Goal: Transaction & Acquisition: Book appointment/travel/reservation

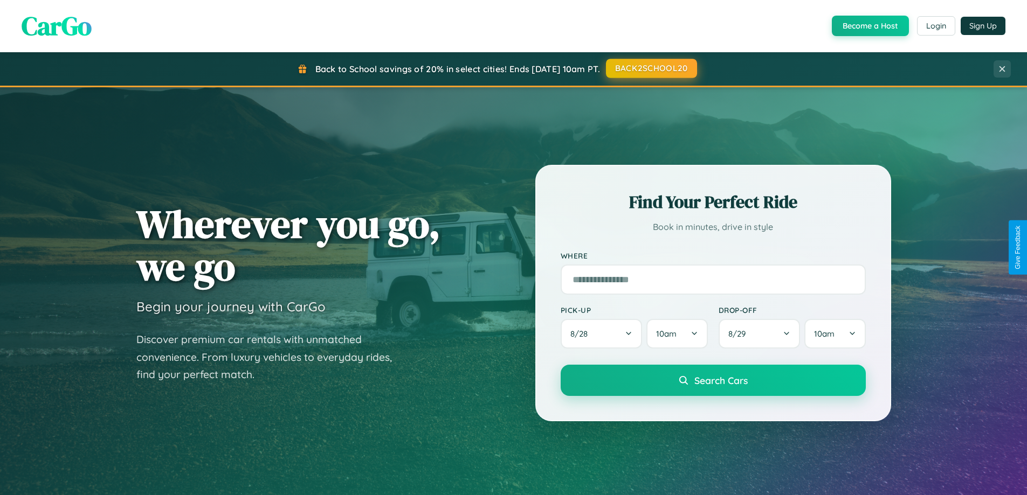
click at [651, 68] on button "BACK2SCHOOL20" at bounding box center [651, 68] width 91 height 19
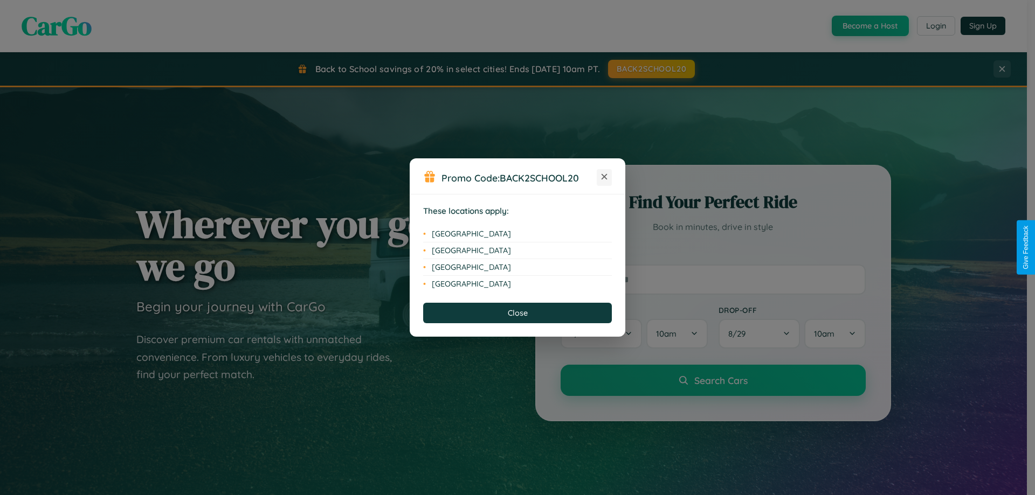
click at [604, 177] on icon at bounding box center [605, 177] width 6 height 6
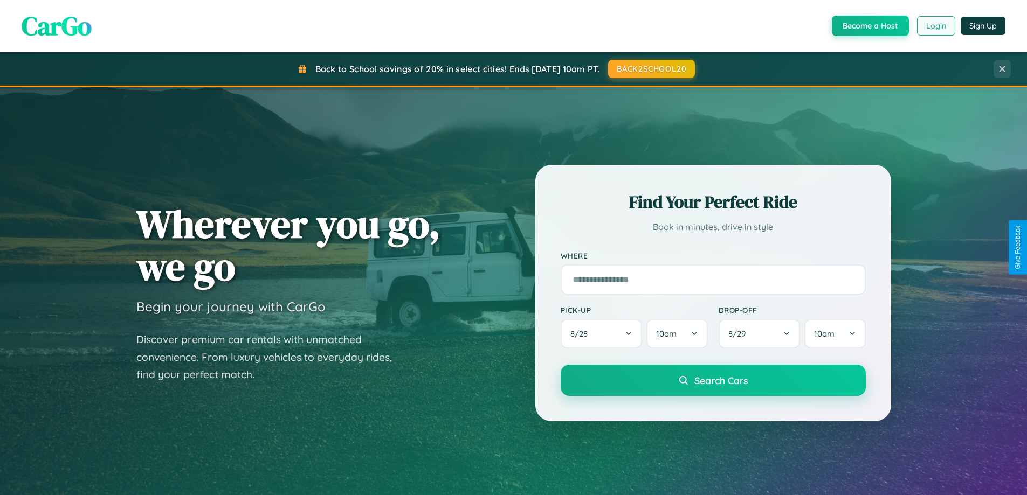
click at [935, 26] on button "Login" at bounding box center [936, 25] width 38 height 19
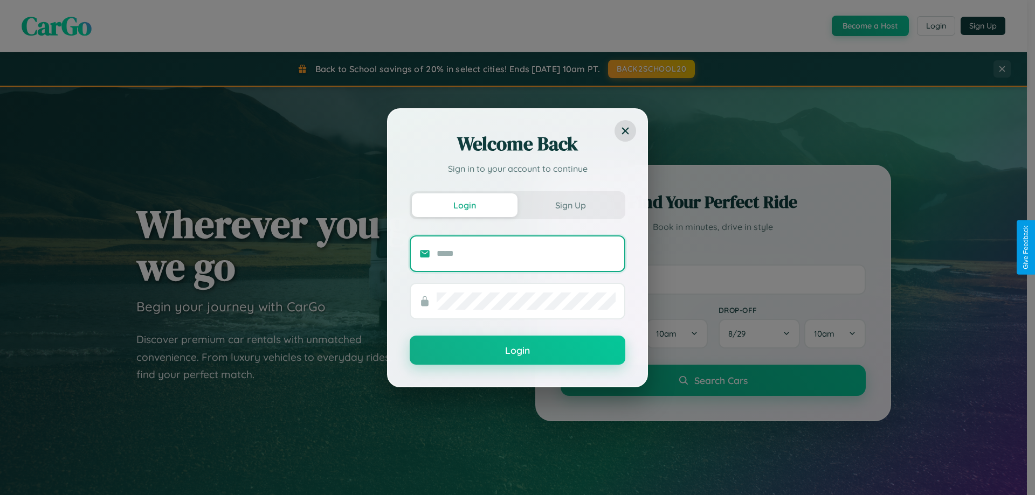
click at [526, 253] on input "text" at bounding box center [526, 253] width 179 height 17
type input "**********"
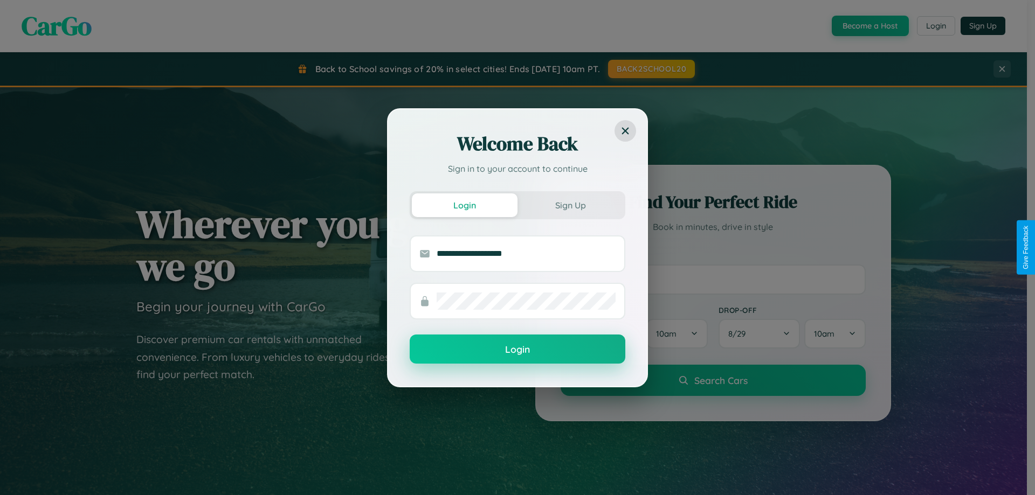
click at [518, 350] on button "Login" at bounding box center [518, 349] width 216 height 29
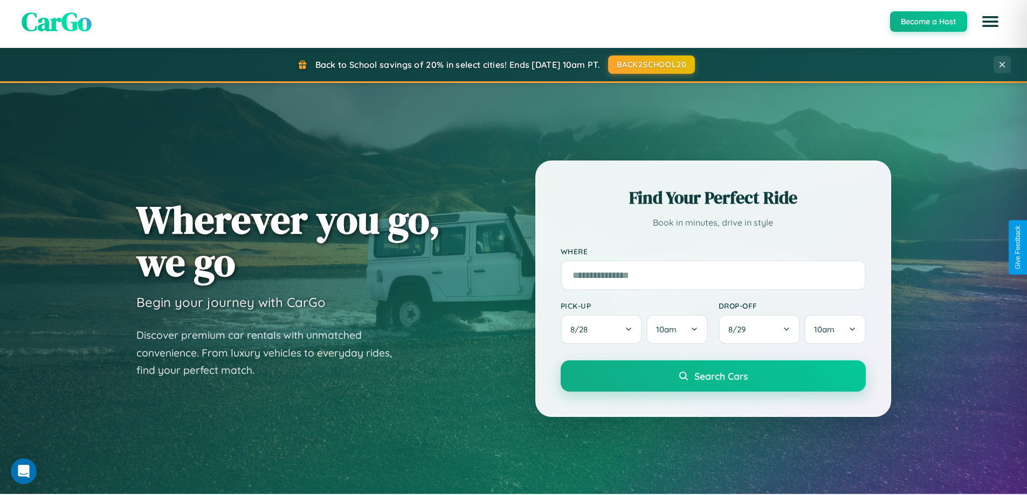
scroll to position [32, 0]
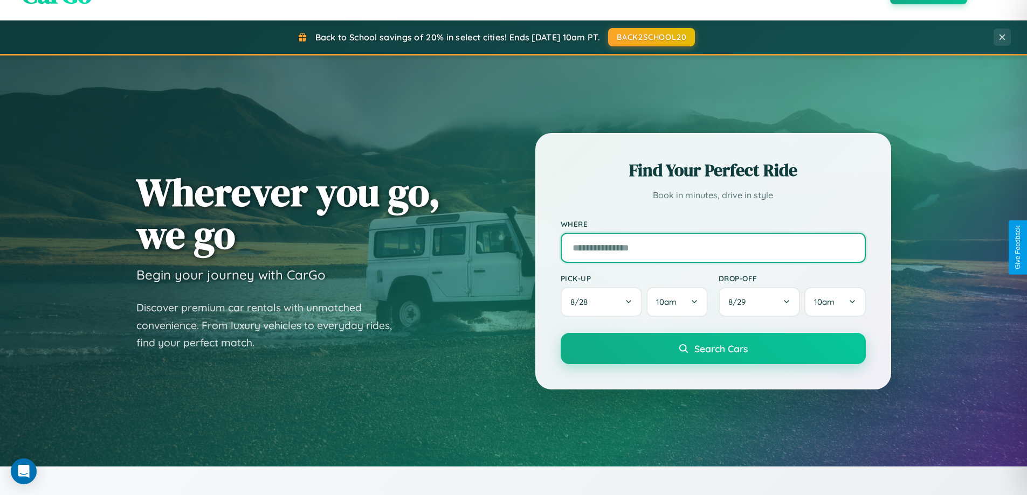
click at [713, 247] on input "text" at bounding box center [713, 248] width 305 height 30
type input "******"
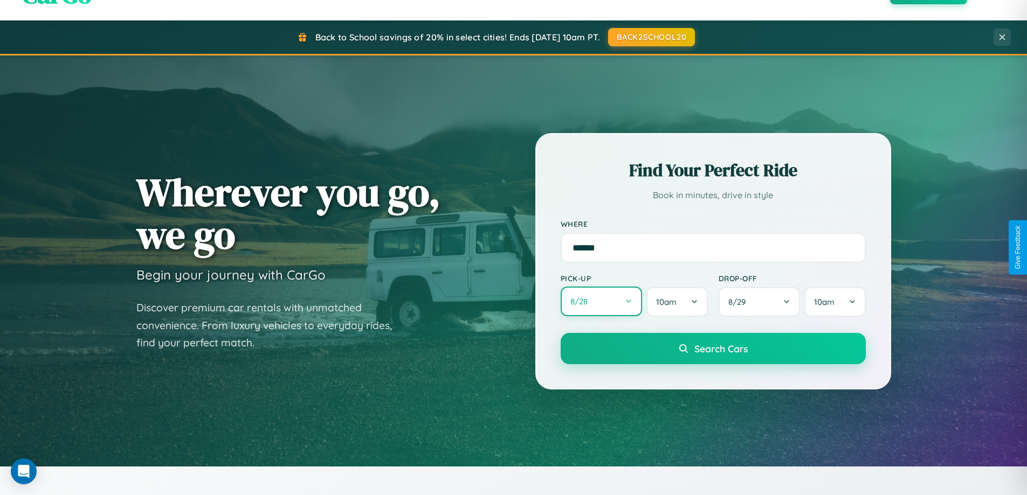
click at [601, 302] on button "8 / 28" at bounding box center [602, 302] width 82 height 30
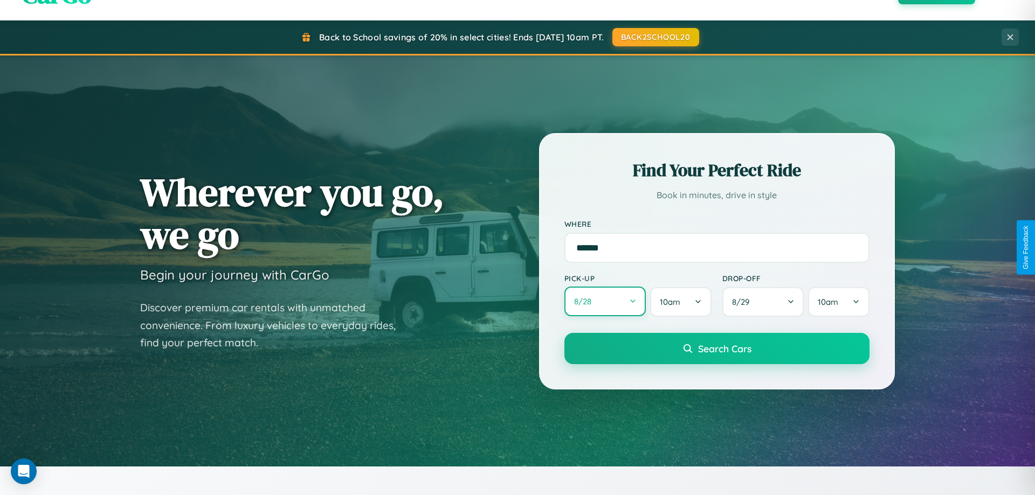
select select "*"
select select "****"
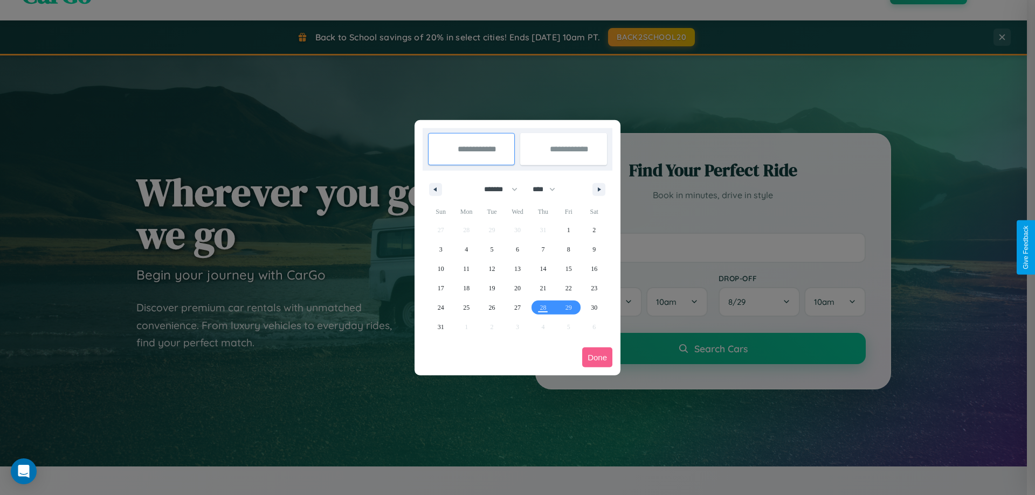
click at [496, 189] on select "******* ******** ***** ***** *** **** **** ****** ********* ******* ******** **…" at bounding box center [499, 190] width 46 height 18
select select "*"
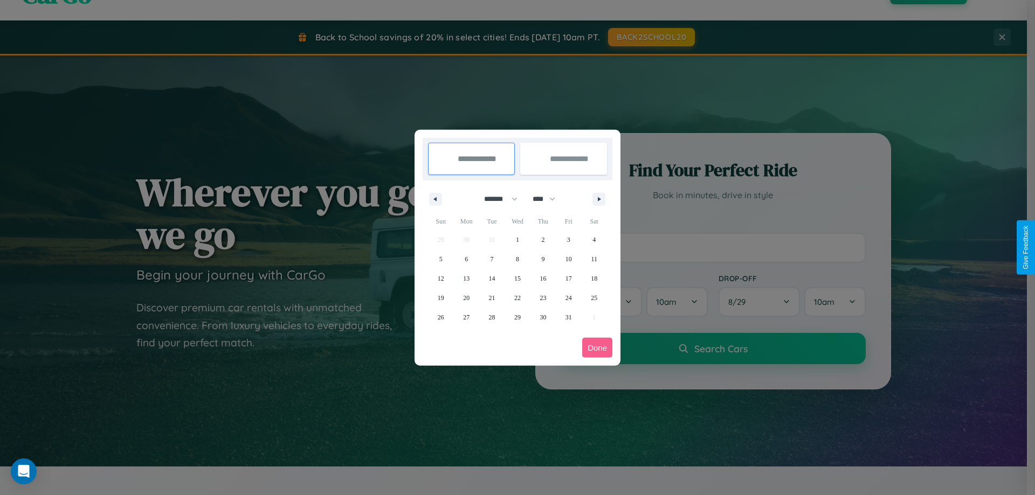
click at [549, 199] on select "**** **** **** **** **** **** **** **** **** **** **** **** **** **** **** ****…" at bounding box center [543, 199] width 32 height 18
select select "****"
click at [568, 278] on span "16" at bounding box center [569, 278] width 6 height 19
type input "**********"
click at [440, 317] on span "25" at bounding box center [441, 317] width 6 height 19
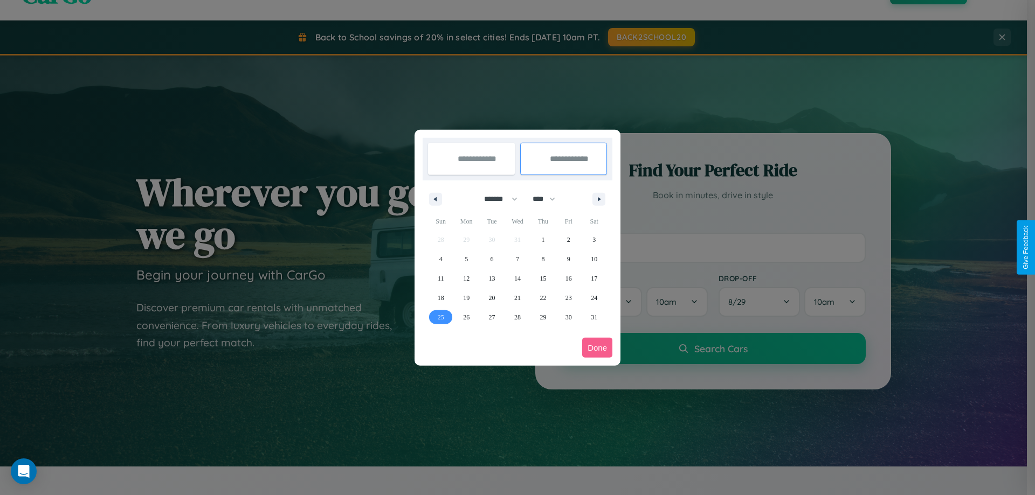
type input "**********"
click at [597, 348] on button "Done" at bounding box center [597, 348] width 30 height 20
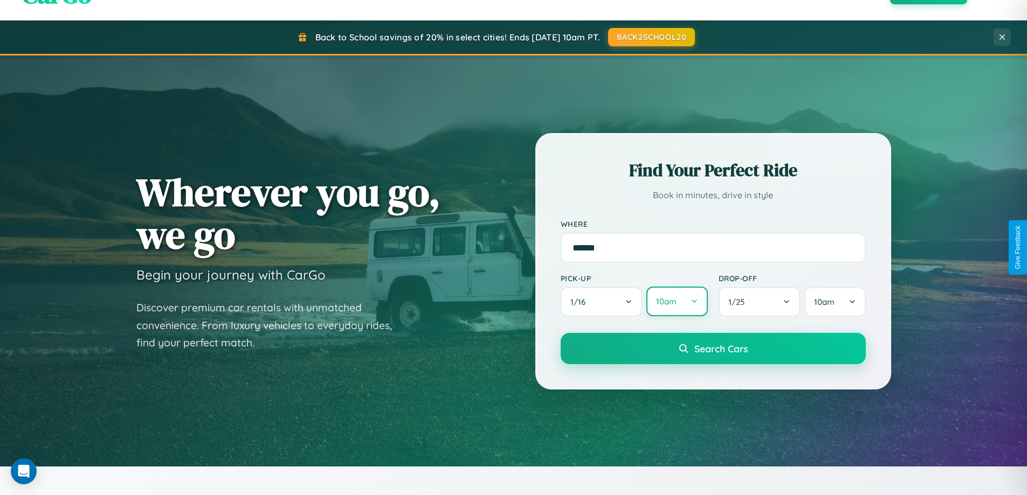
click at [677, 302] on button "10am" at bounding box center [676, 302] width 61 height 30
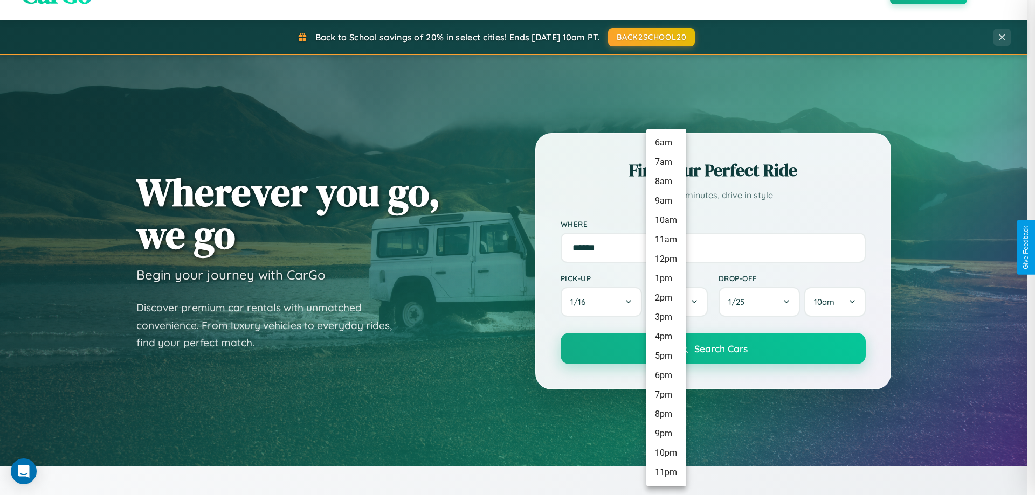
click at [666, 240] on li "11am" at bounding box center [666, 239] width 40 height 19
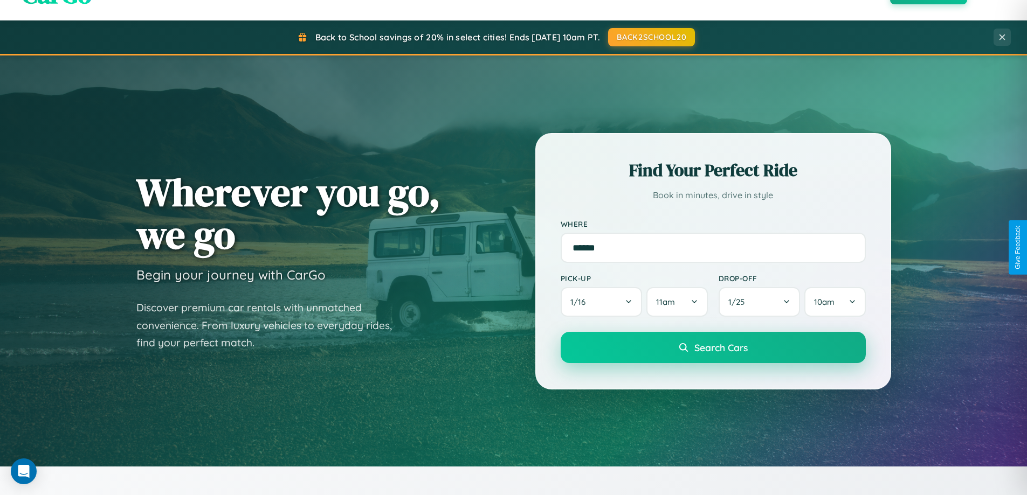
click at [713, 349] on span "Search Cars" at bounding box center [720, 348] width 53 height 12
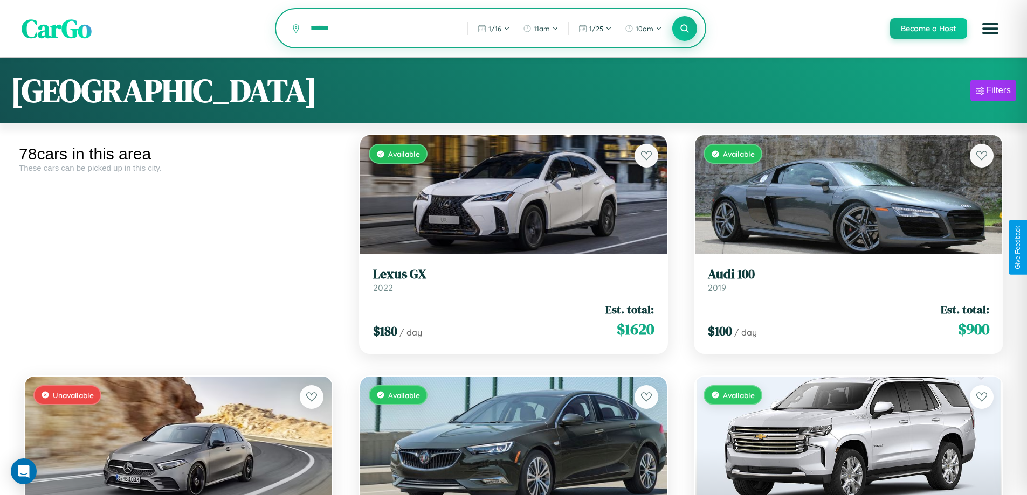
type input "******"
click at [684, 29] on icon at bounding box center [685, 28] width 10 height 10
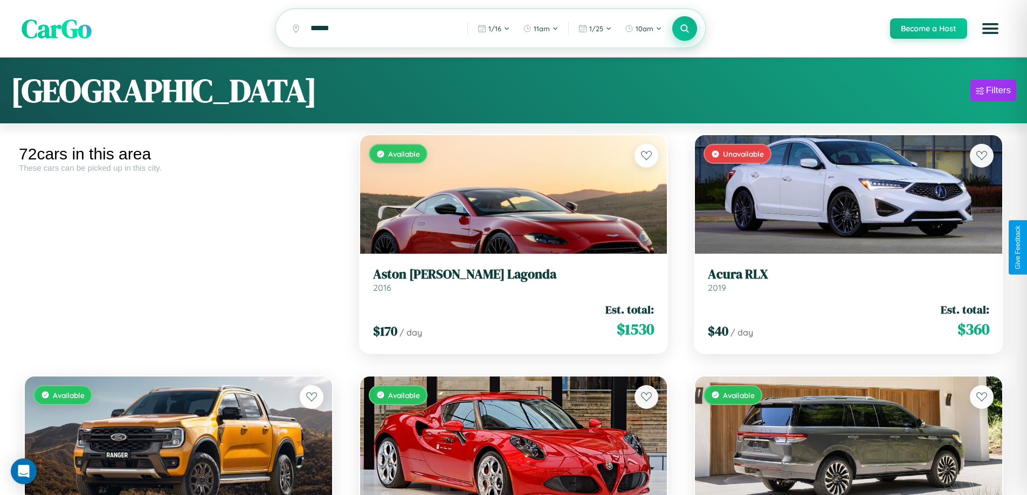
scroll to position [393, 0]
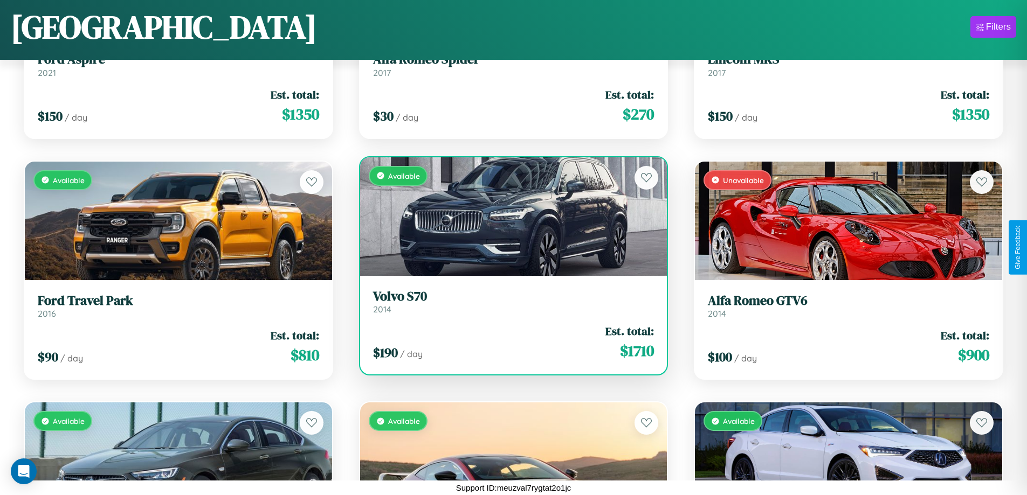
click at [509, 304] on link "Volvo S70 2014" at bounding box center [513, 302] width 281 height 26
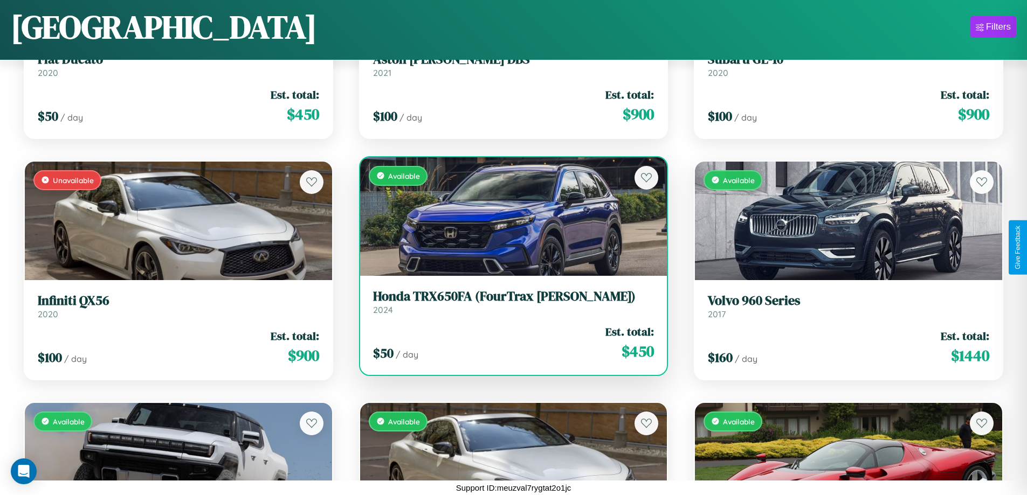
click at [509, 302] on h3 "Honda TRX650FA (FourTrax [PERSON_NAME])" at bounding box center [513, 297] width 281 height 16
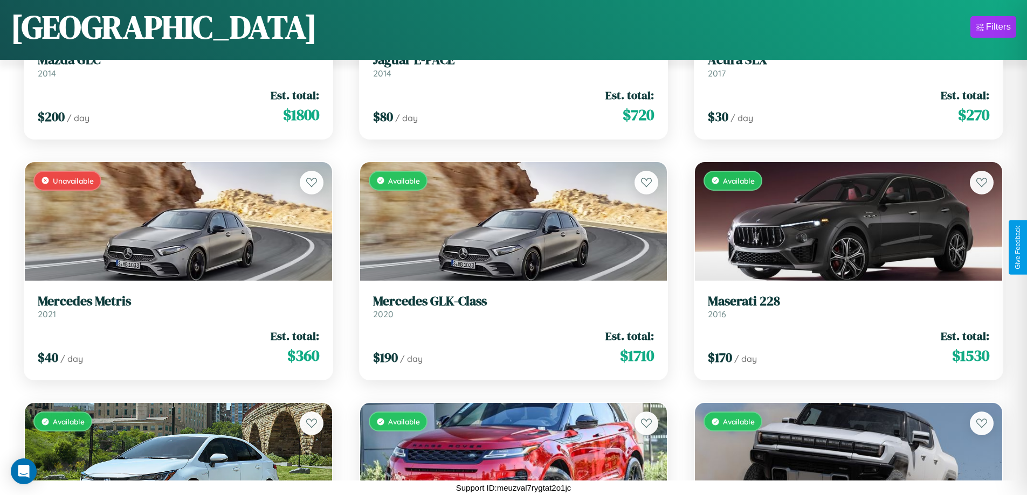
scroll to position [1359, 0]
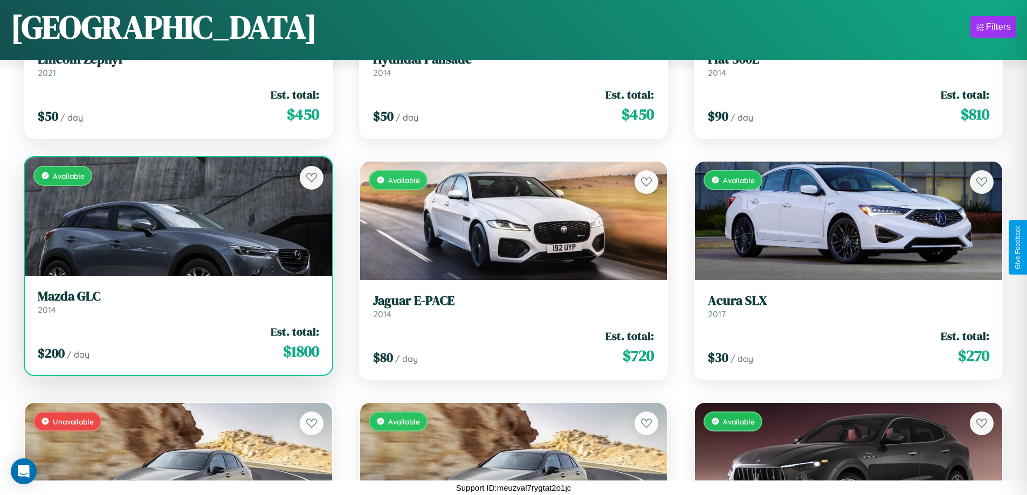
click at [177, 304] on link "Mazda GLC 2014" at bounding box center [178, 302] width 281 height 26
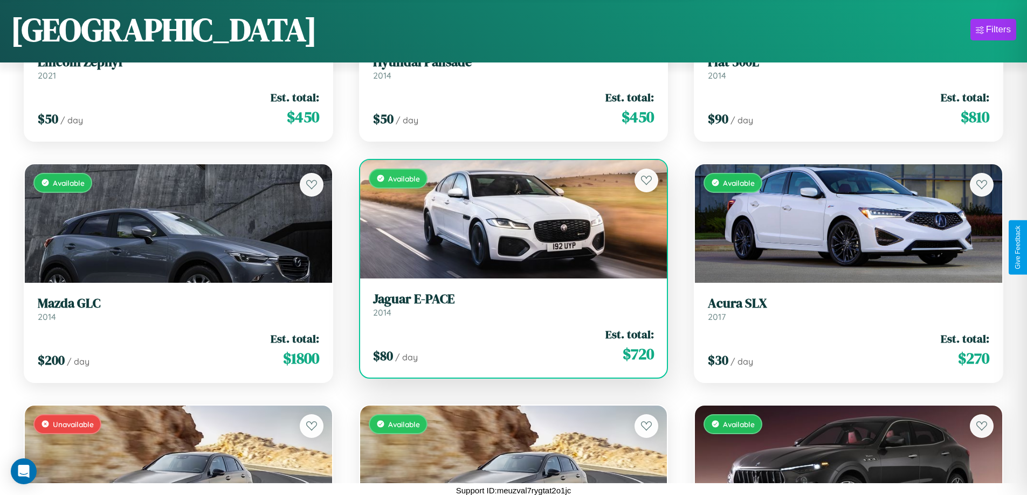
scroll to position [0, 0]
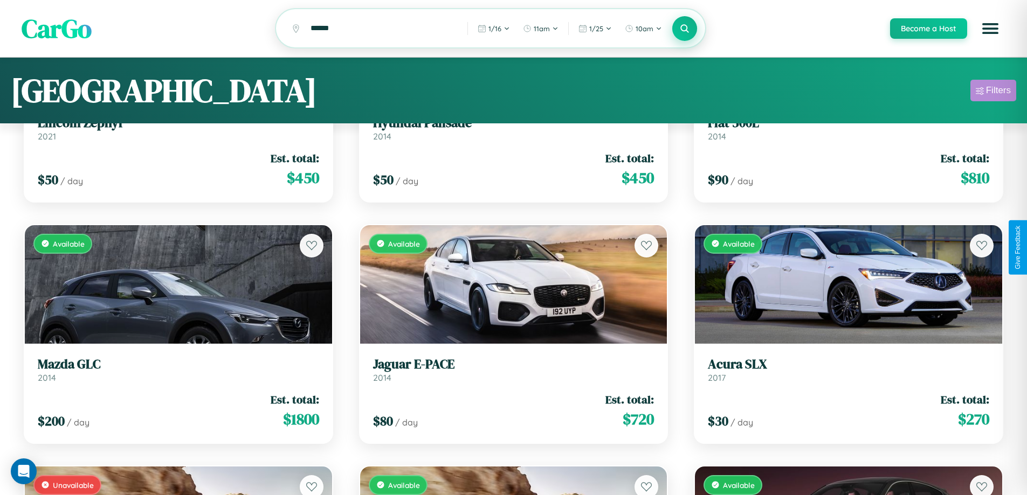
click at [993, 92] on div "Filters" at bounding box center [998, 90] width 25 height 11
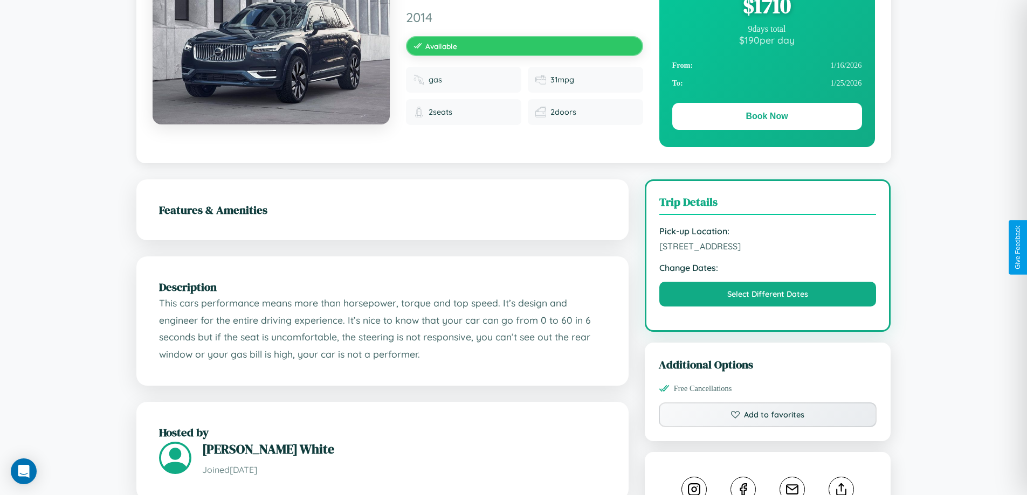
scroll to position [280, 0]
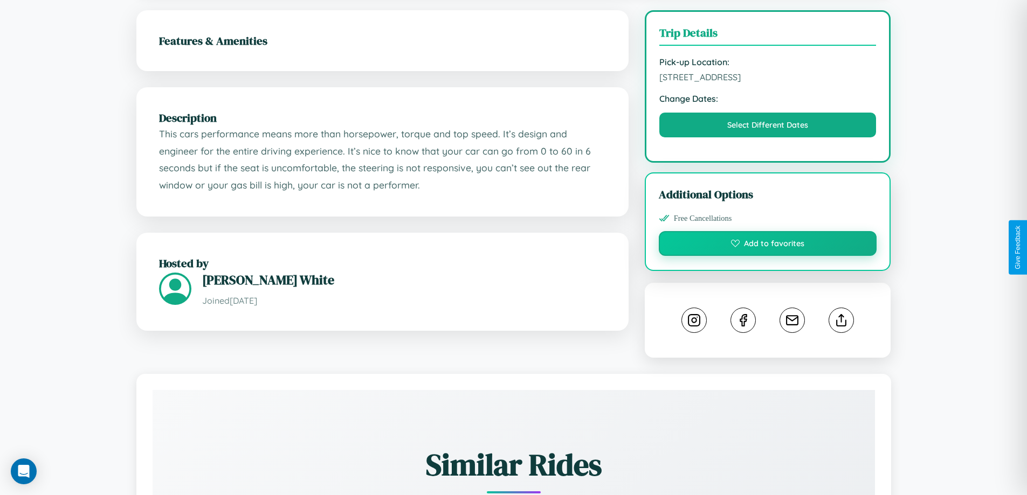
click at [768, 245] on button "Add to favorites" at bounding box center [768, 243] width 218 height 25
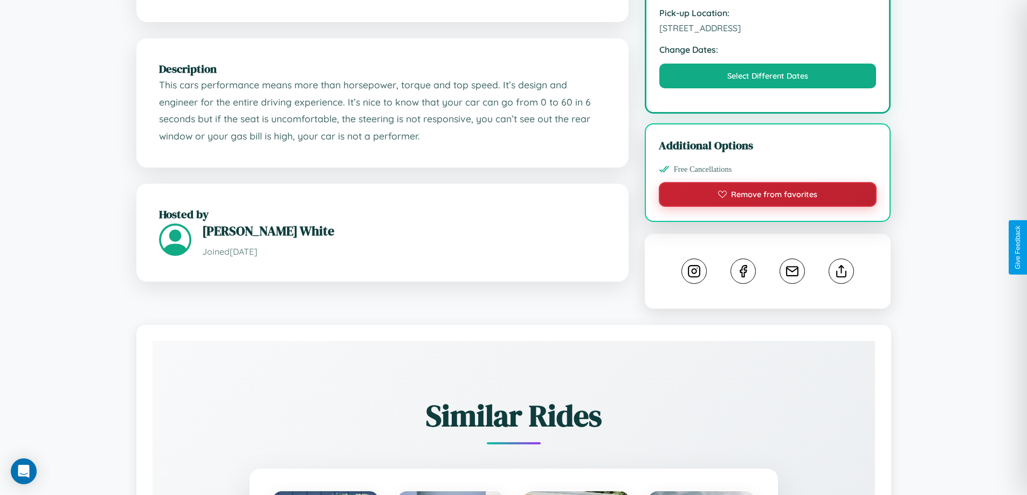
scroll to position [354, 0]
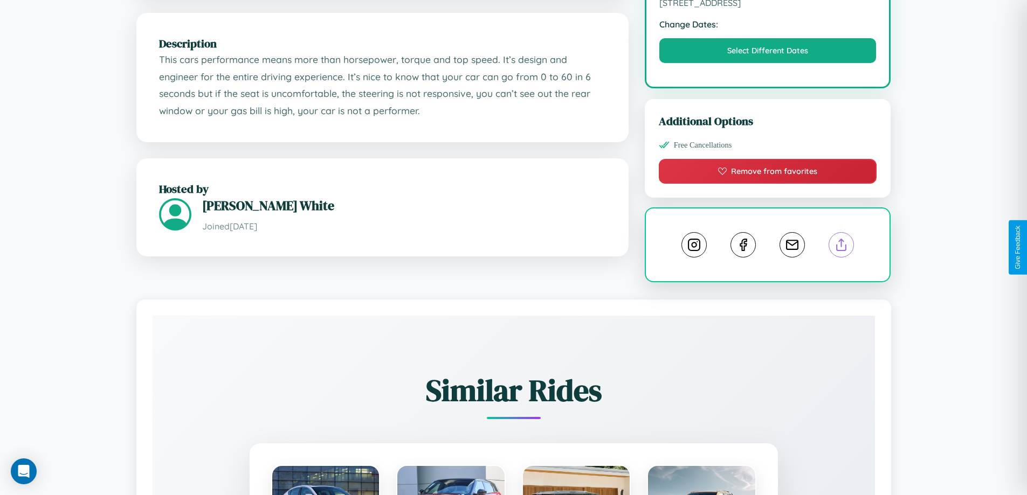
click at [842, 246] on line at bounding box center [842, 243] width 0 height 8
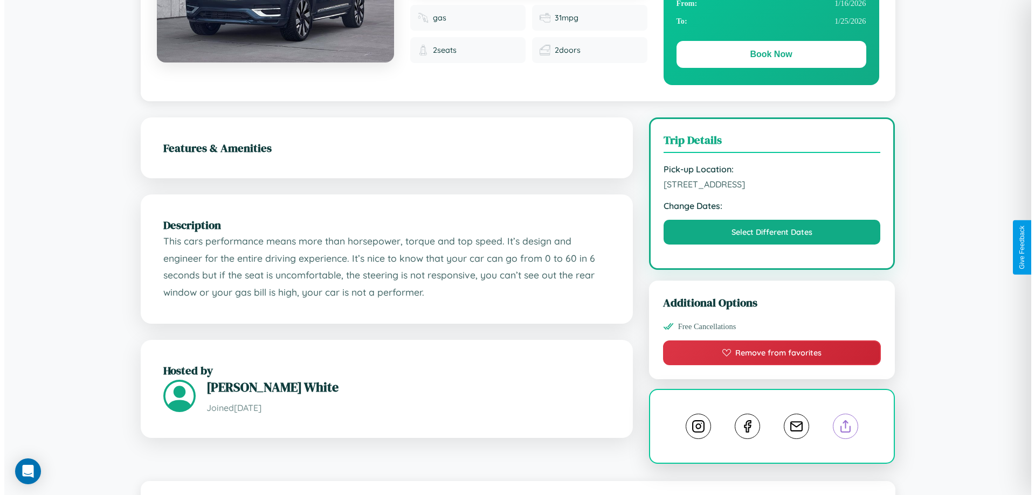
scroll to position [0, 0]
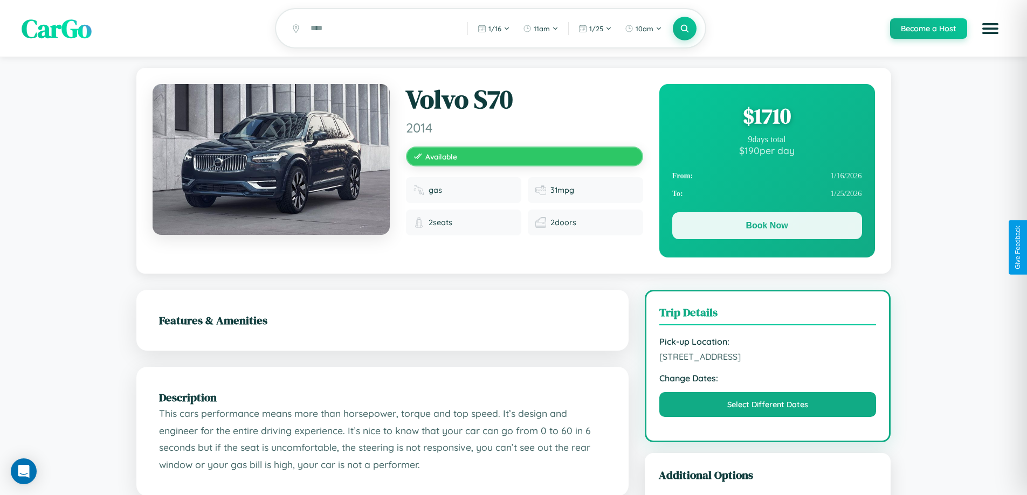
click at [767, 228] on button "Book Now" at bounding box center [767, 225] width 190 height 27
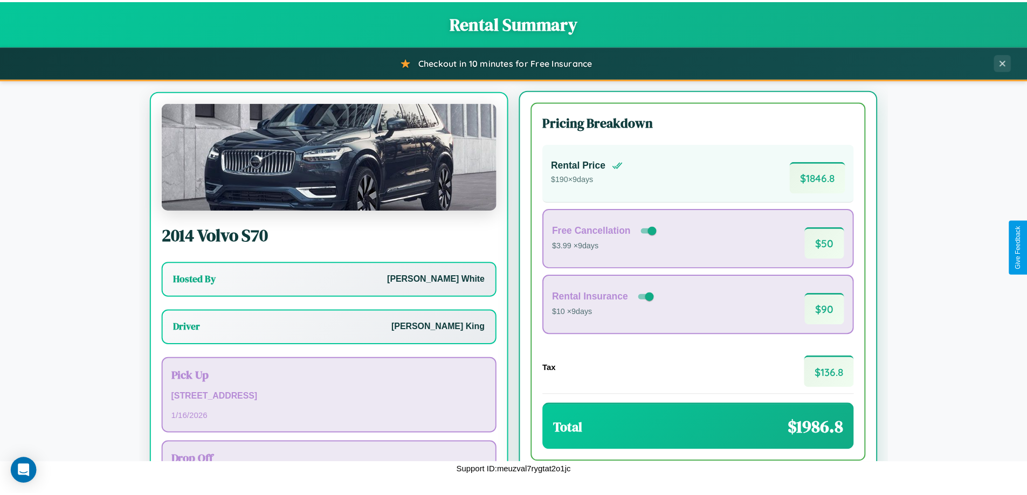
scroll to position [50, 0]
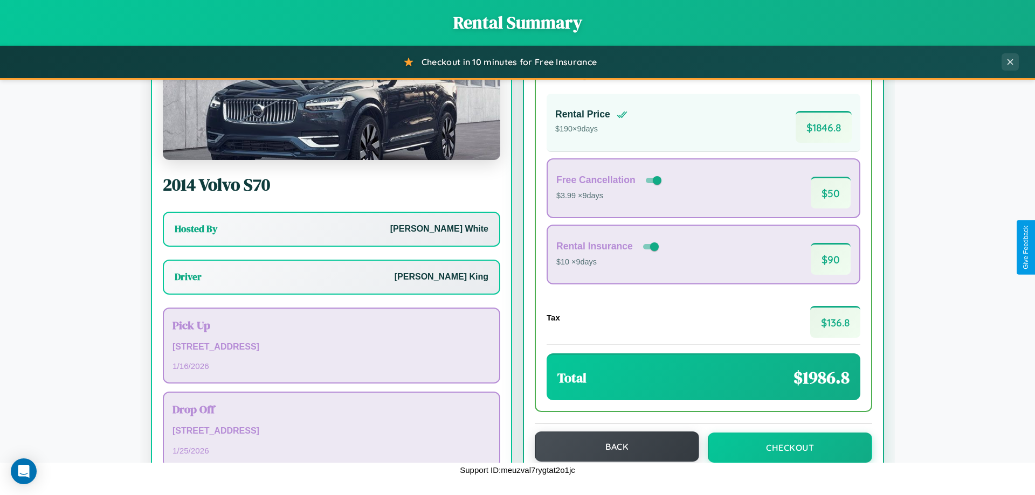
click at [612, 447] on button "Back" at bounding box center [617, 447] width 164 height 30
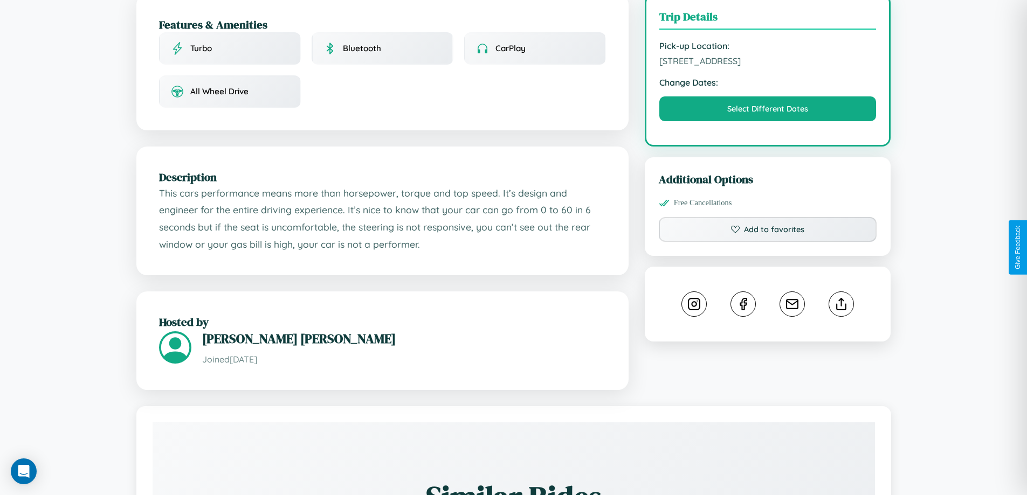
scroll to position [363, 0]
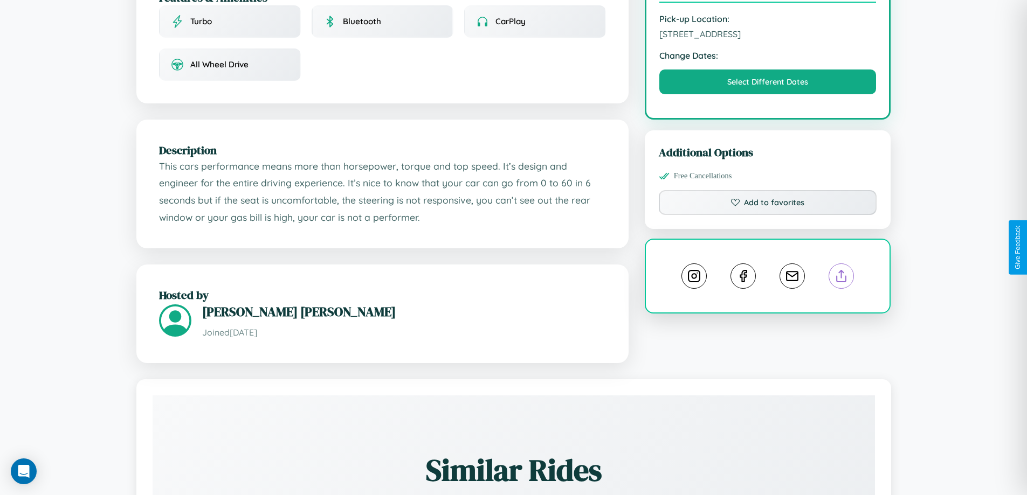
click at [842, 271] on line at bounding box center [842, 275] width 0 height 8
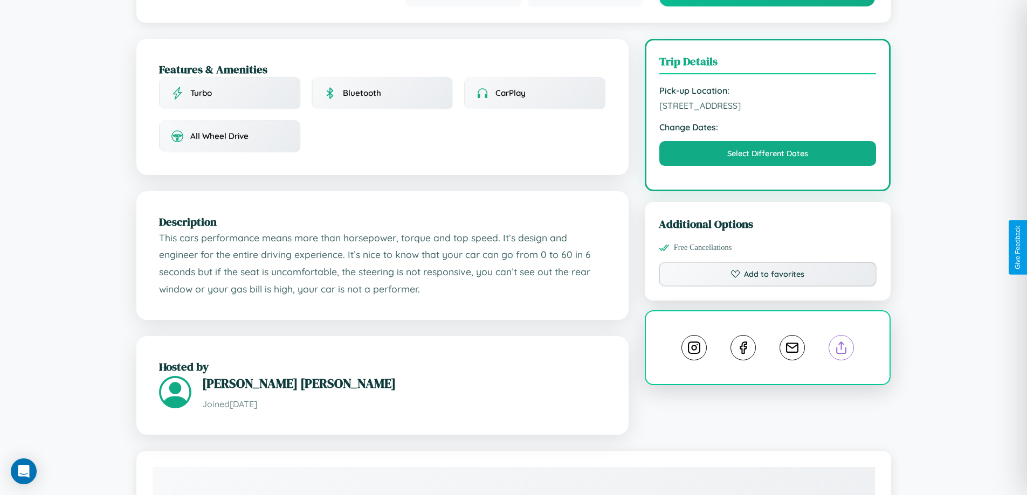
scroll to position [0, 0]
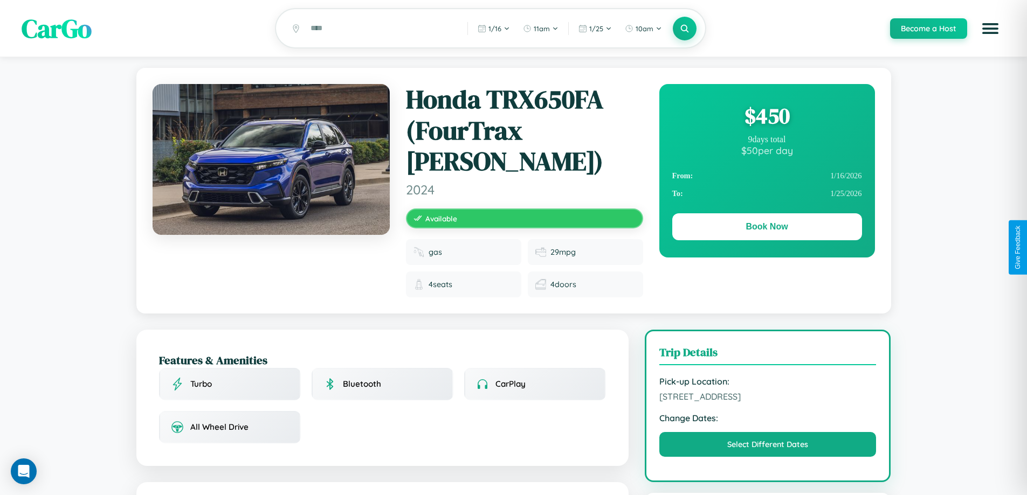
click at [767, 118] on div "$ 450" at bounding box center [767, 115] width 190 height 29
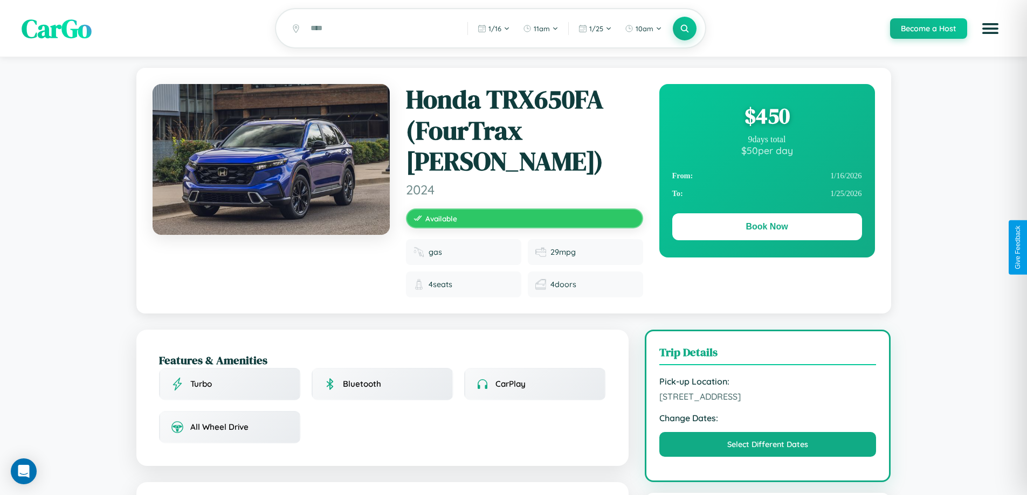
click at [767, 118] on div "$ 450" at bounding box center [767, 115] width 190 height 29
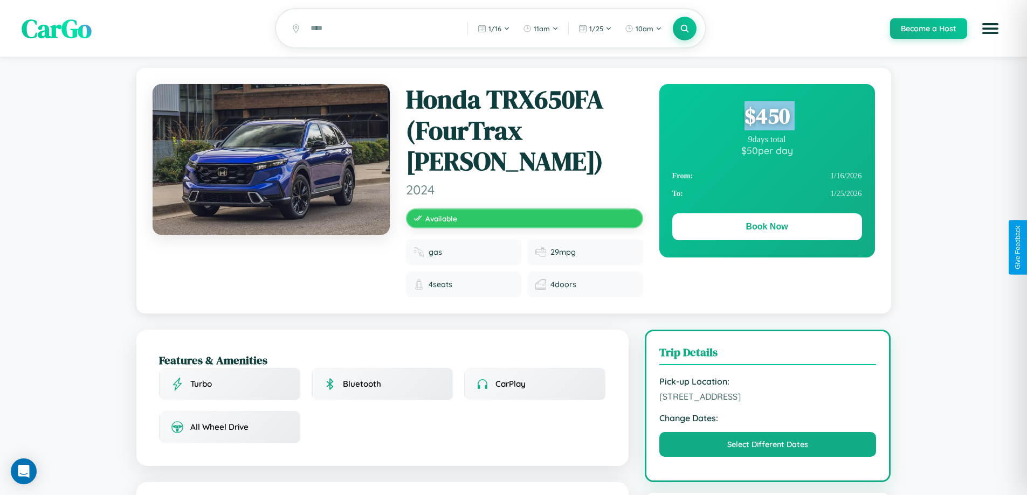
click at [767, 118] on div "$ 450" at bounding box center [767, 115] width 190 height 29
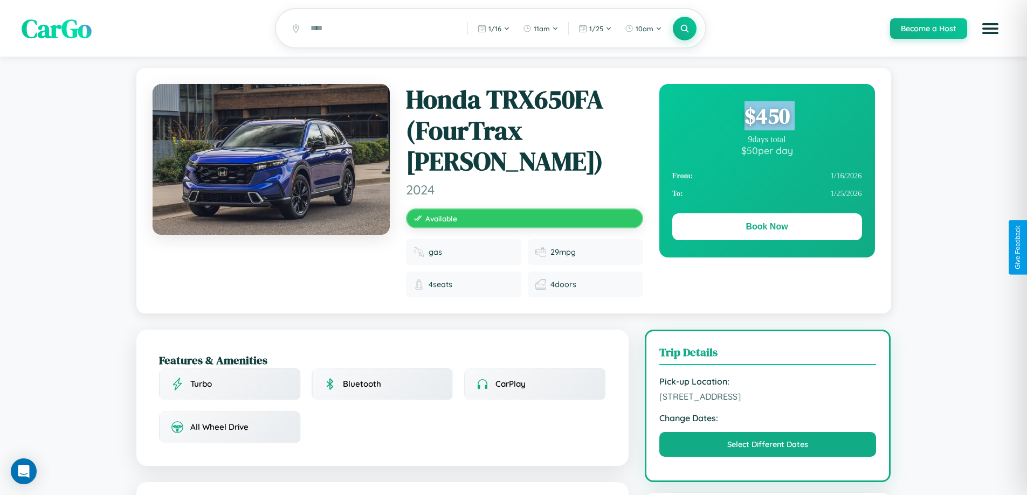
click at [767, 118] on div "$ 450" at bounding box center [767, 115] width 190 height 29
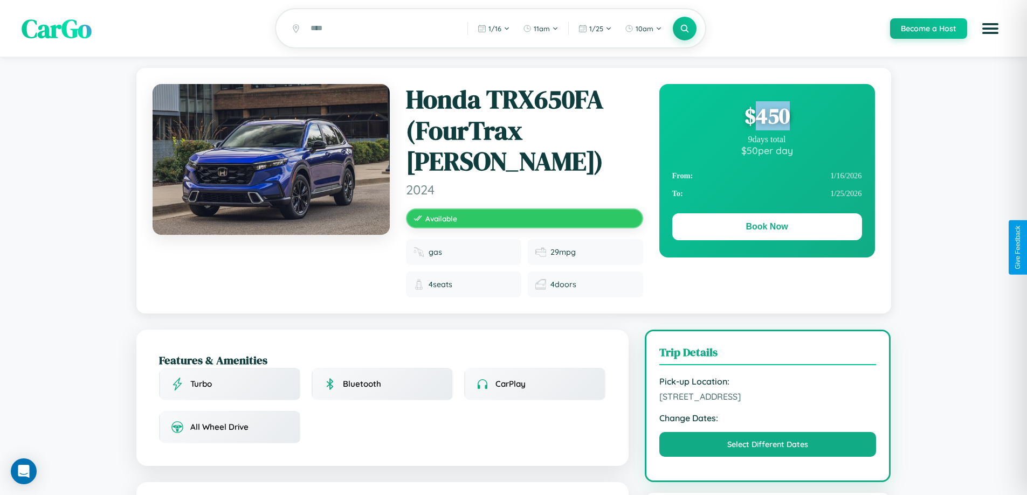
click at [767, 118] on div "$ 450" at bounding box center [767, 115] width 190 height 29
